Goal: Find specific fact: Find specific fact

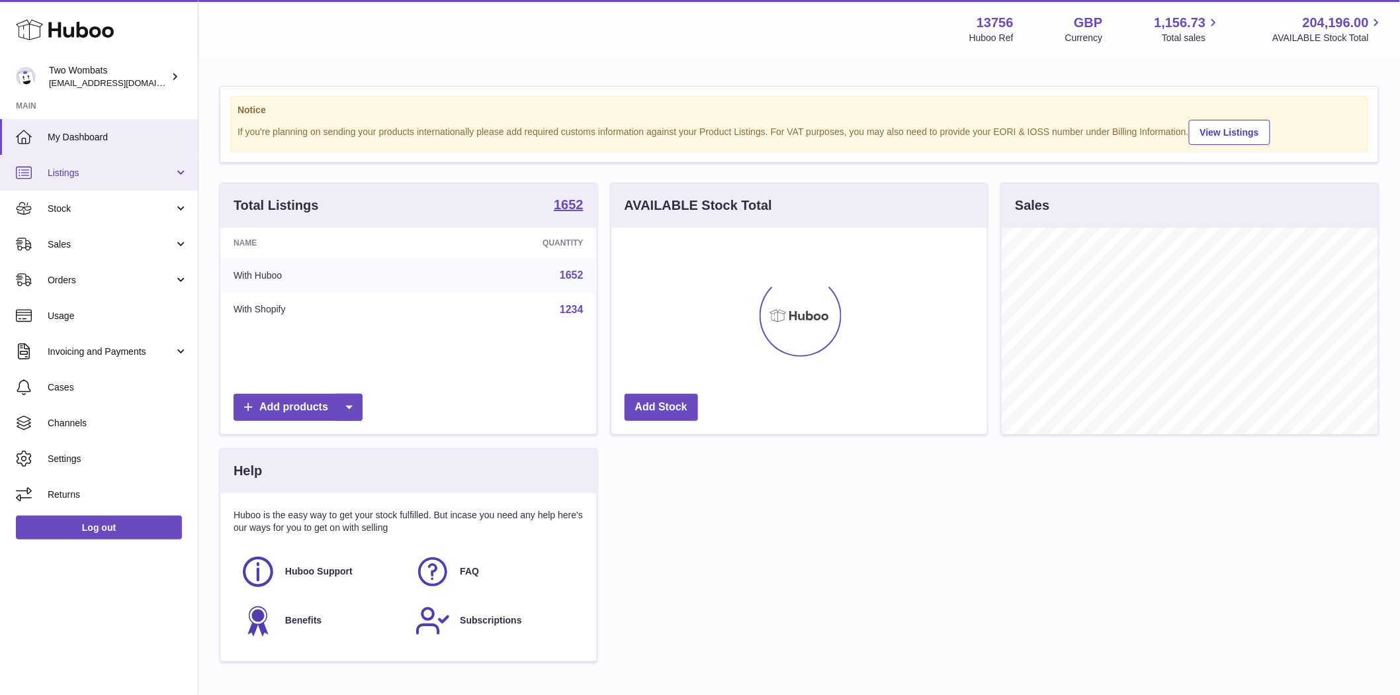
scroll to position [206, 376]
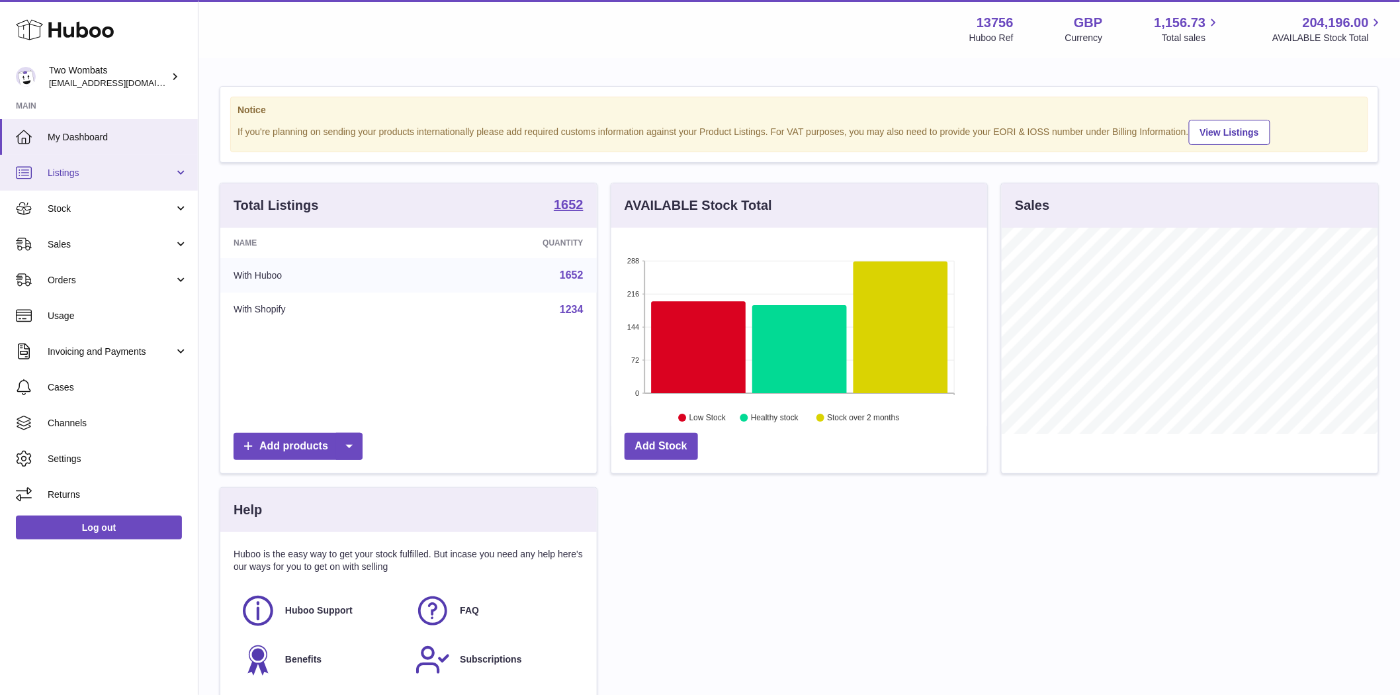
click at [84, 176] on span "Listings" at bounding box center [111, 173] width 126 height 13
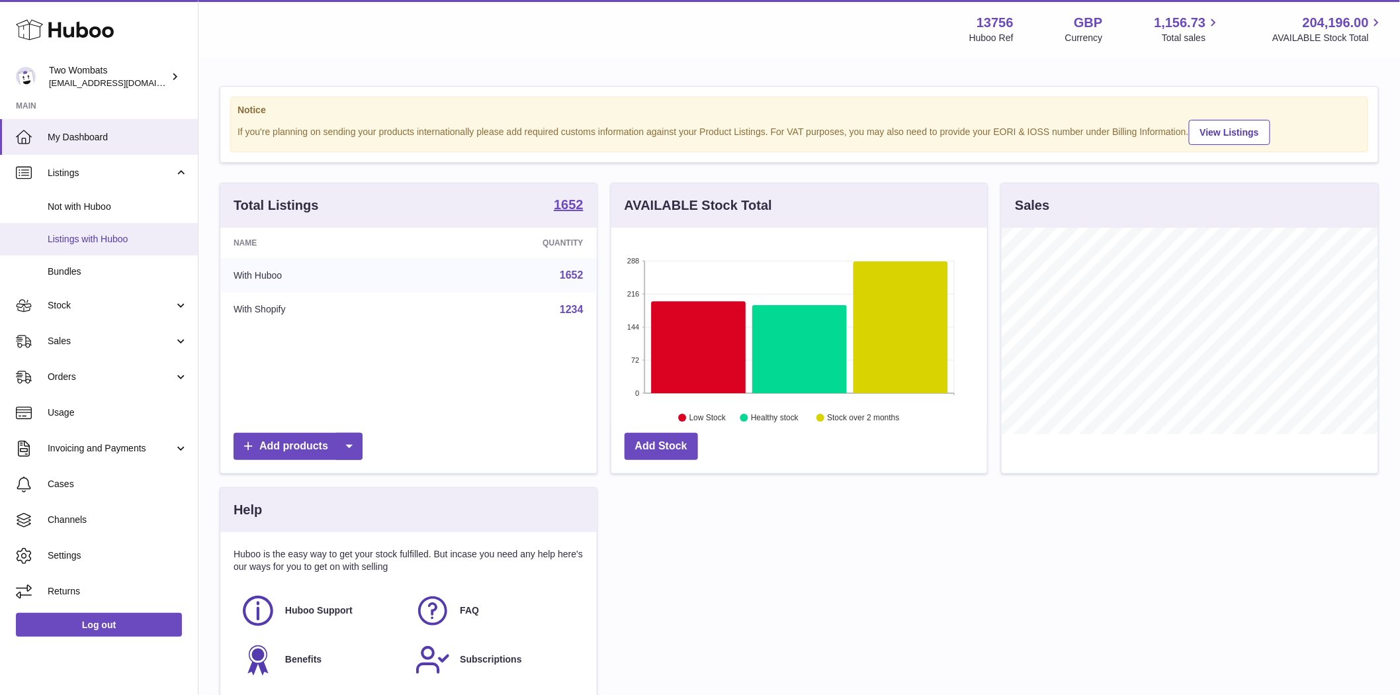
click at [86, 240] on span "Listings with Huboo" at bounding box center [118, 239] width 140 height 13
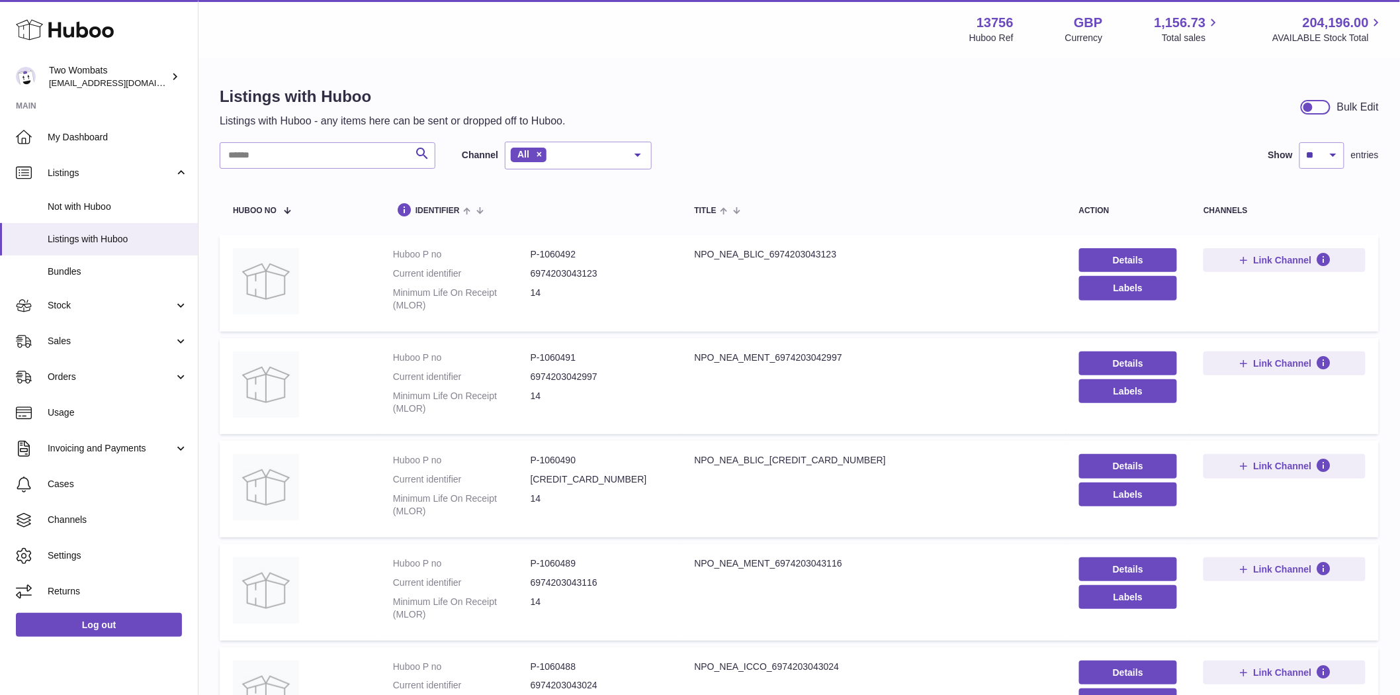
click at [560, 257] on dd "P-1060492" at bounding box center [600, 254] width 138 height 13
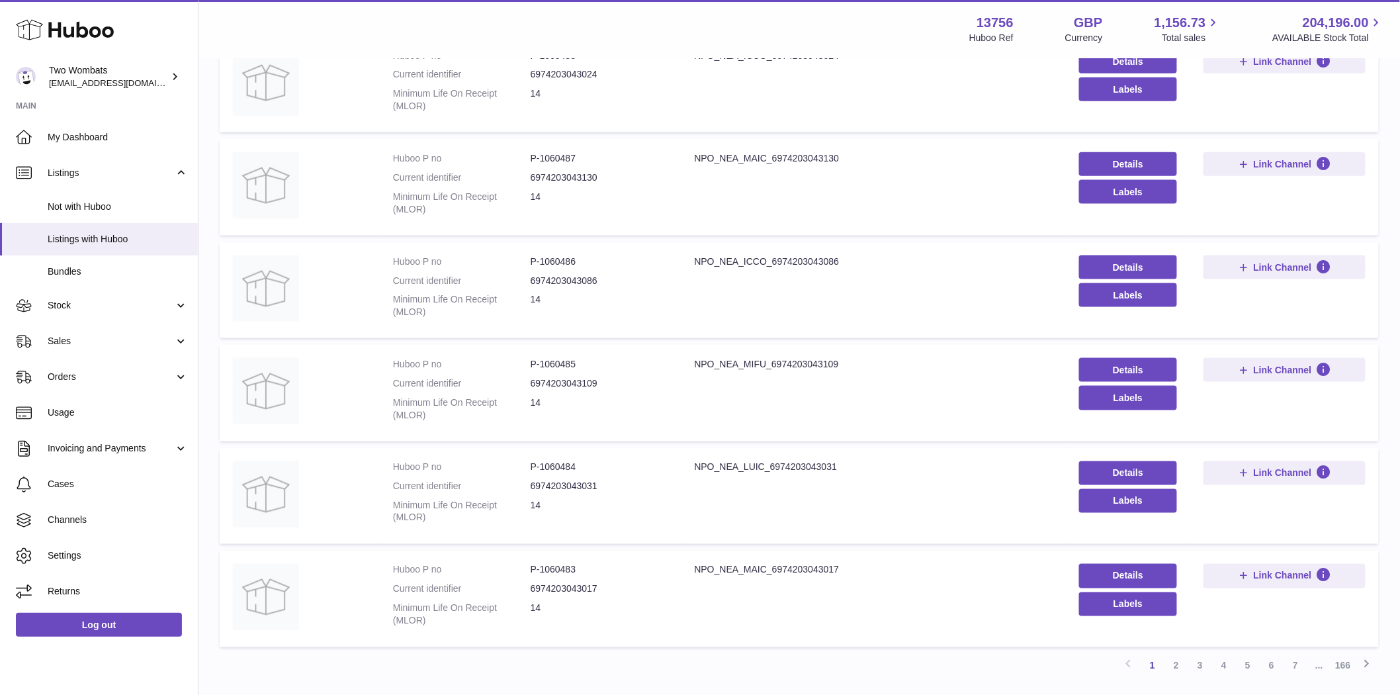
scroll to position [708, 0]
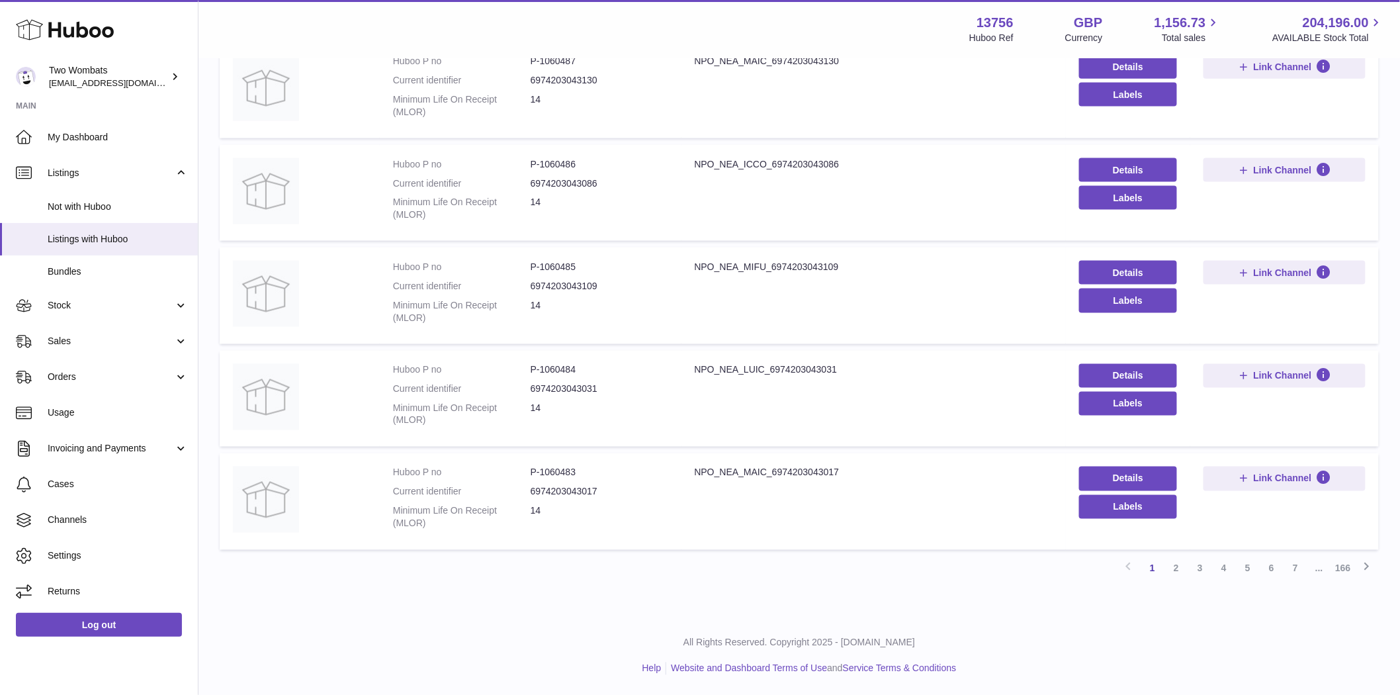
copy dd "1060492"
